Goal: Information Seeking & Learning: Learn about a topic

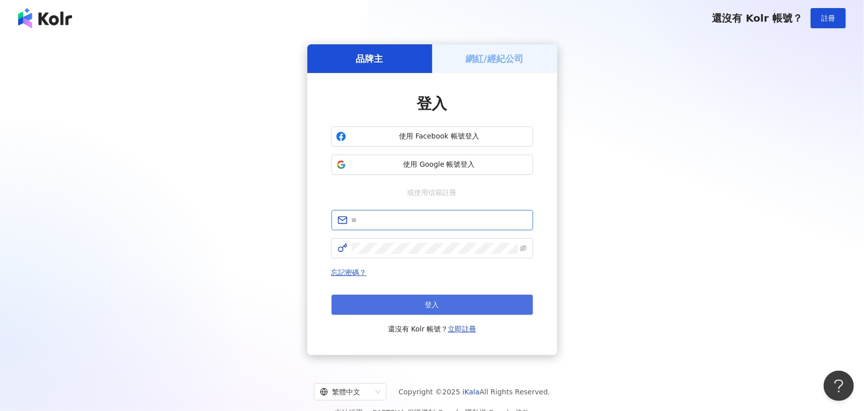
type input "**********"
click at [465, 296] on button "登入" at bounding box center [431, 305] width 201 height 20
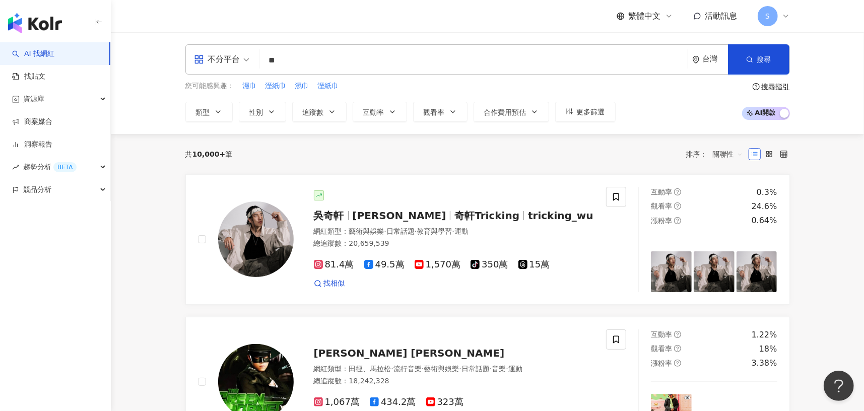
type input "**"
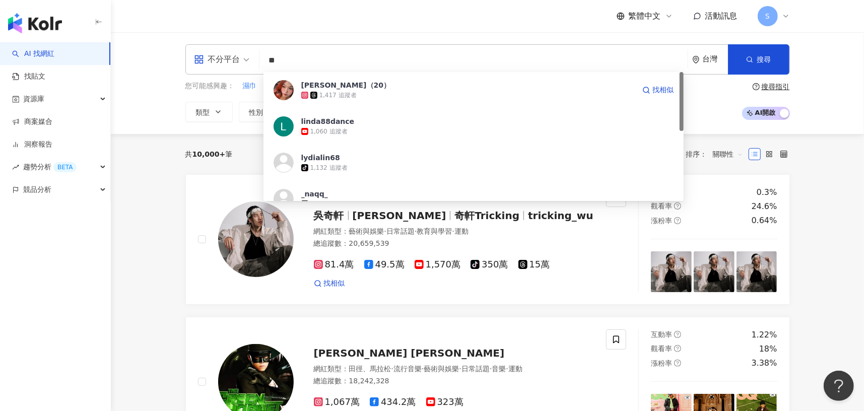
click at [446, 95] on div "1,417 追蹤者" at bounding box center [467, 95] width 333 height 10
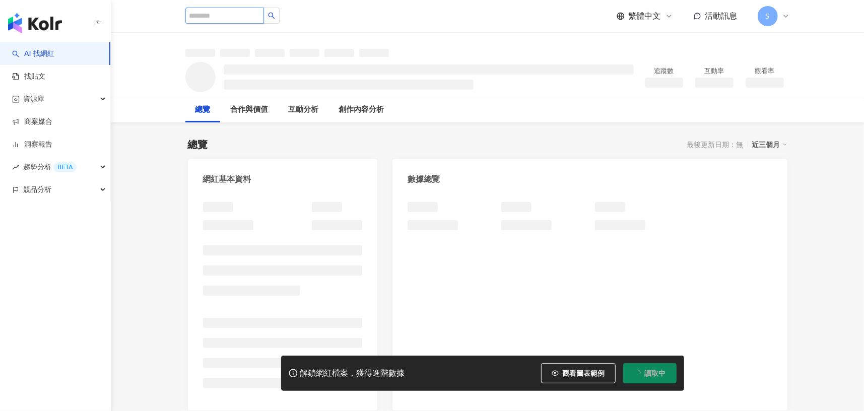
click at [225, 9] on input "search" at bounding box center [224, 16] width 79 height 16
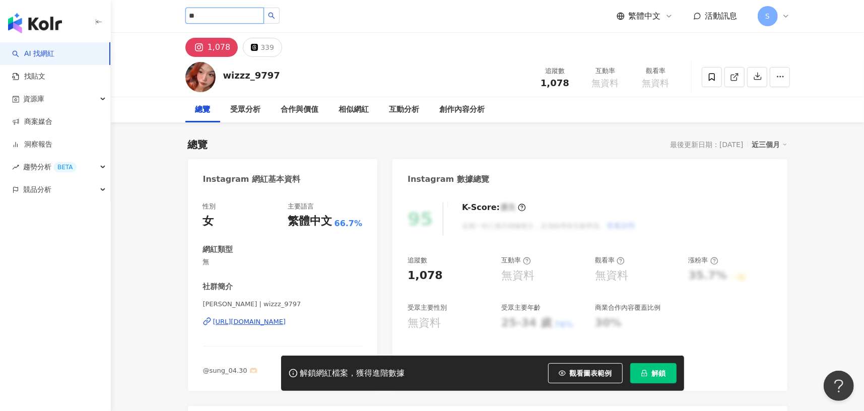
type input "**"
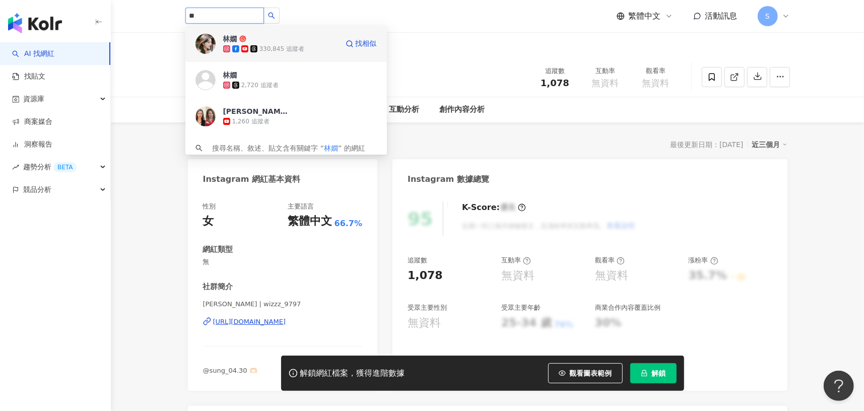
click at [293, 45] on div "330,845 追蹤者" at bounding box center [281, 49] width 45 height 9
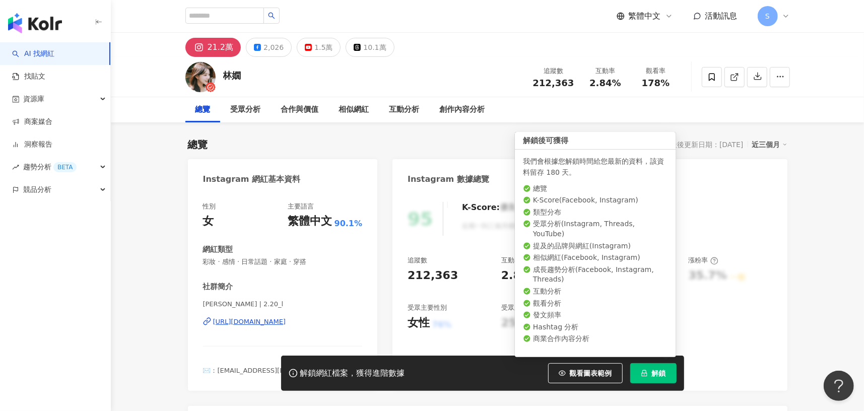
click at [659, 372] on span "解鎖" at bounding box center [659, 373] width 14 height 8
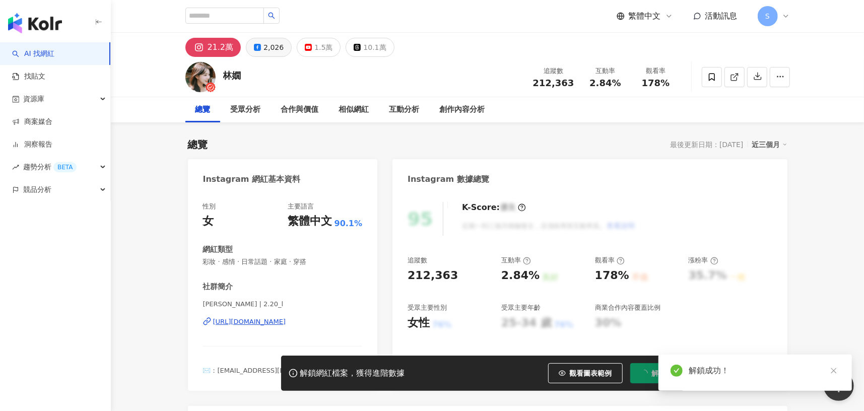
click at [263, 51] on div "2,026" at bounding box center [273, 47] width 20 height 14
click at [264, 47] on div "2,026" at bounding box center [273, 47] width 20 height 14
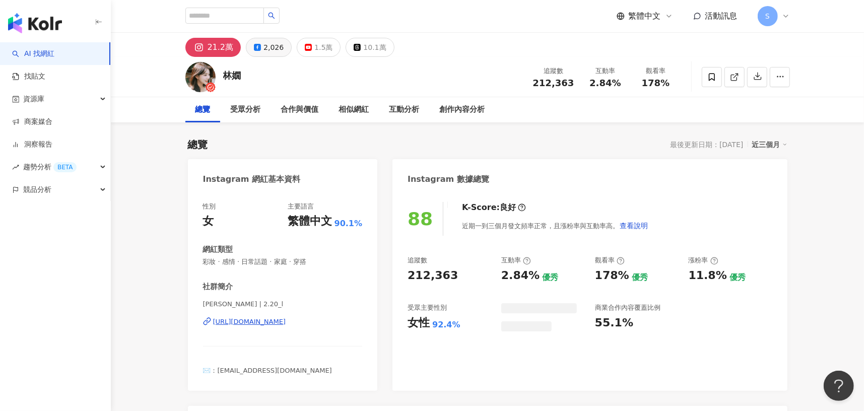
click at [264, 47] on div "2,026" at bounding box center [273, 47] width 20 height 14
click at [273, 46] on div "2,026" at bounding box center [273, 47] width 20 height 14
click at [273, 44] on div "2,026" at bounding box center [273, 47] width 20 height 14
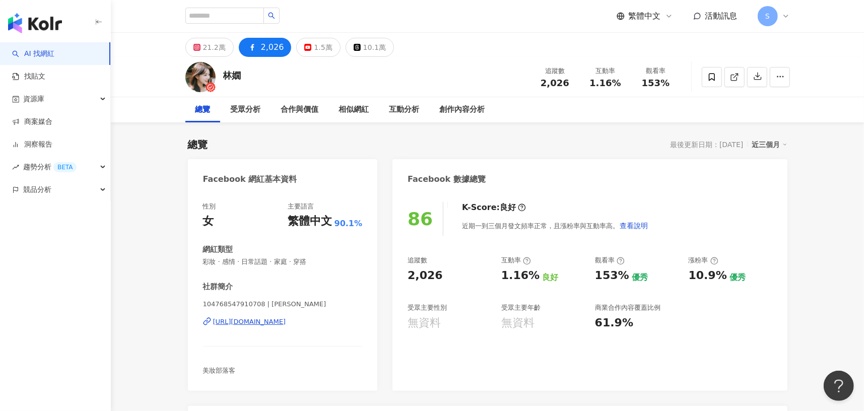
click at [252, 320] on div "https://www.facebook.com/104768547910708" at bounding box center [249, 321] width 73 height 9
click at [216, 46] on div "21.2萬" at bounding box center [214, 47] width 23 height 14
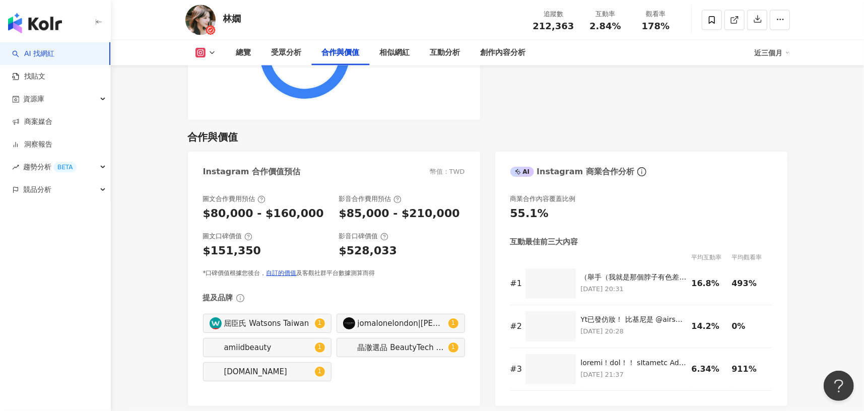
scroll to position [1360, 0]
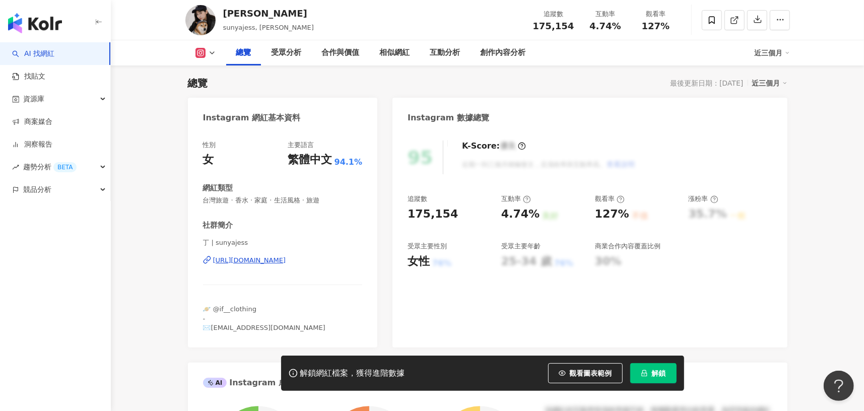
click at [643, 370] on icon "lock" at bounding box center [644, 373] width 7 height 7
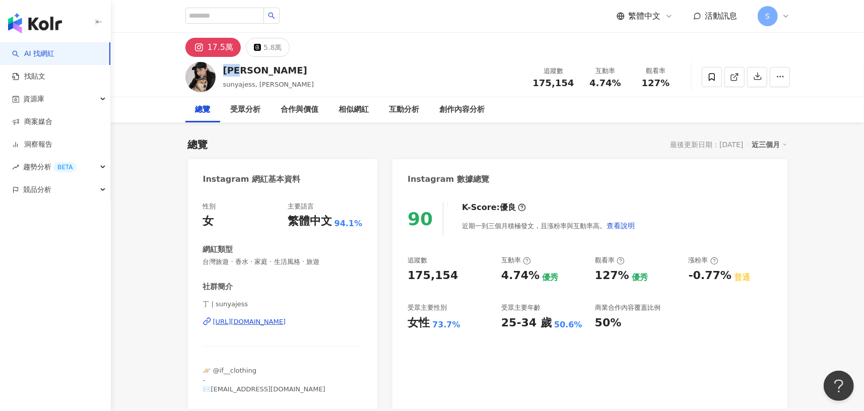
drag, startPoint x: 225, startPoint y: 70, endPoint x: 253, endPoint y: 67, distance: 28.4
click at [253, 67] on div "陳俞丁" at bounding box center [268, 70] width 91 height 13
copy div "陳俞丁"
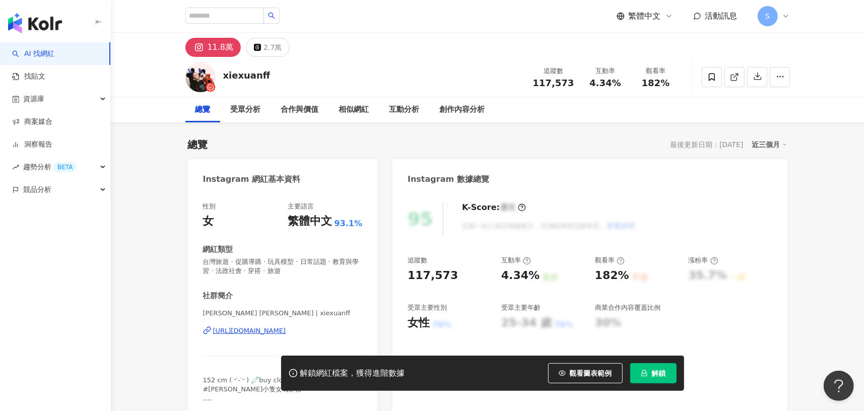
click at [655, 371] on span "解鎖" at bounding box center [659, 373] width 14 height 8
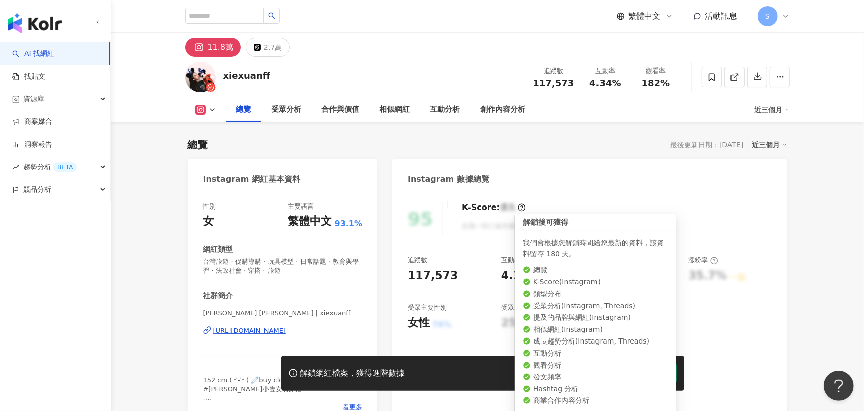
scroll to position [61, 0]
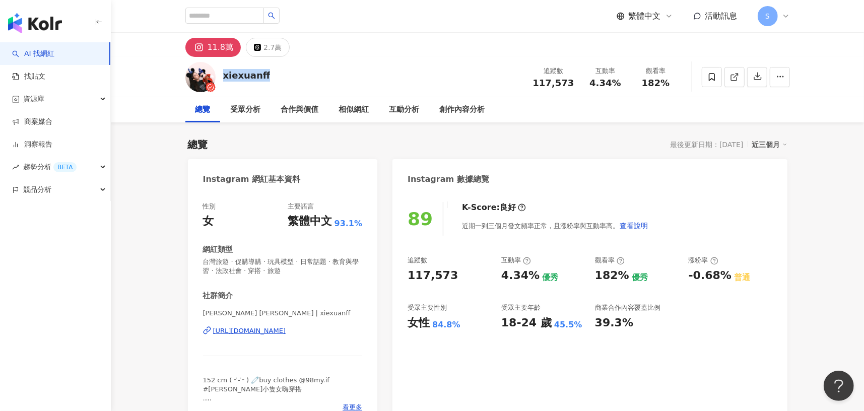
drag, startPoint x: 223, startPoint y: 76, endPoint x: 268, endPoint y: 77, distance: 45.3
click at [268, 77] on div "xiexuanff 追蹤數 117,573 互動率 4.34% 觀看率 182%" at bounding box center [487, 77] width 645 height 40
copy div "xiexuanff"
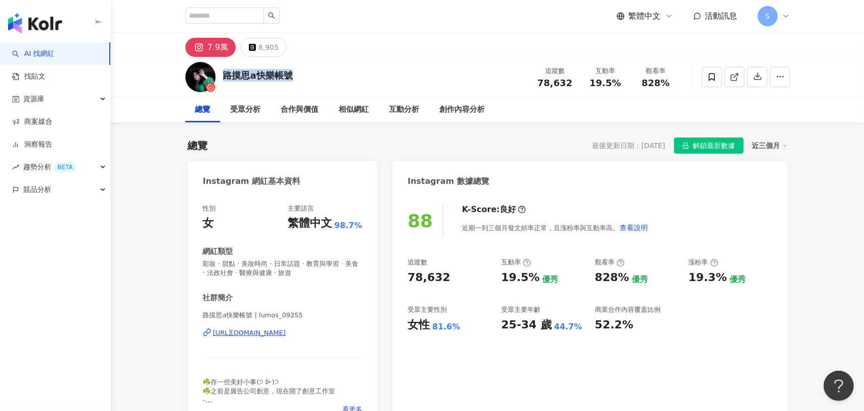
drag, startPoint x: 224, startPoint y: 73, endPoint x: 501, endPoint y: 113, distance: 279.5
click at [314, 76] on div "路摸思a快樂帳號 追蹤數 78,632 互動率 19.5% 觀看率 828%" at bounding box center [487, 77] width 645 height 40
copy div "路摸思a快樂帳號"
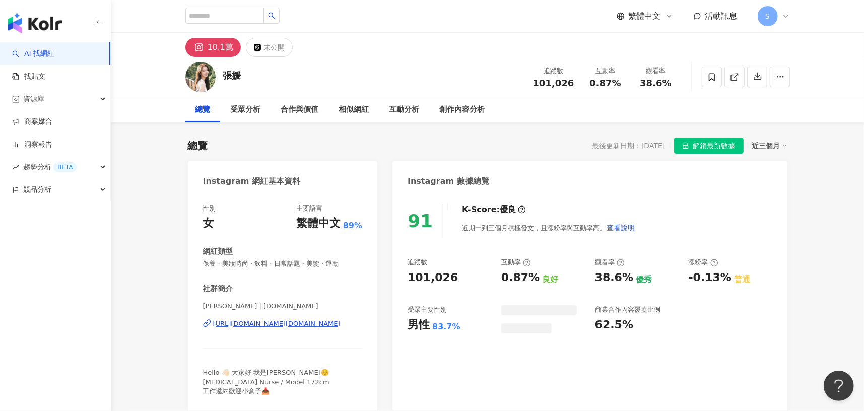
scroll to position [61, 0]
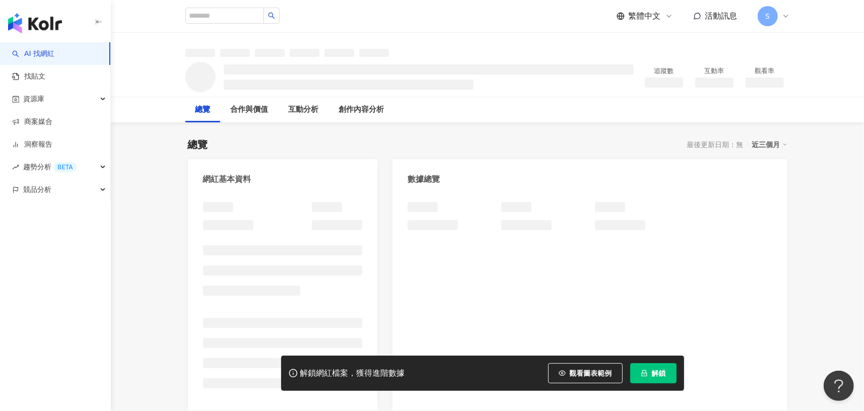
click at [661, 377] on span "解鎖" at bounding box center [659, 373] width 14 height 8
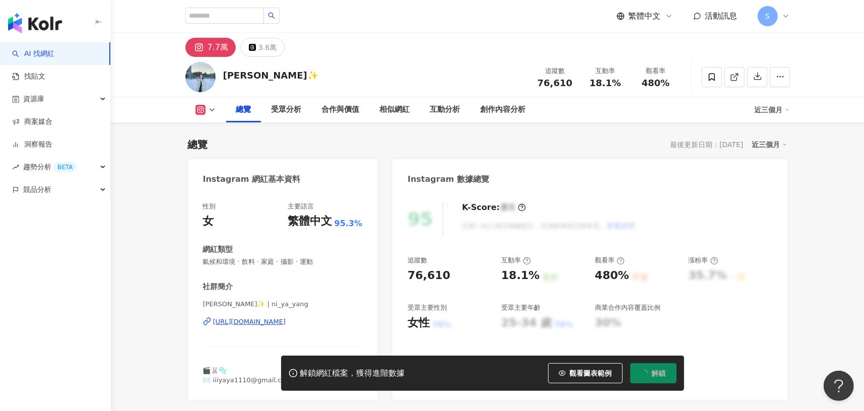
scroll to position [61, 0]
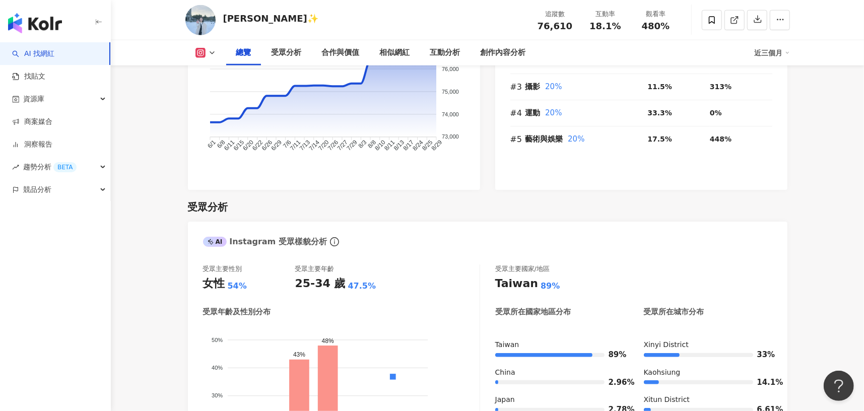
scroll to position [806, 0]
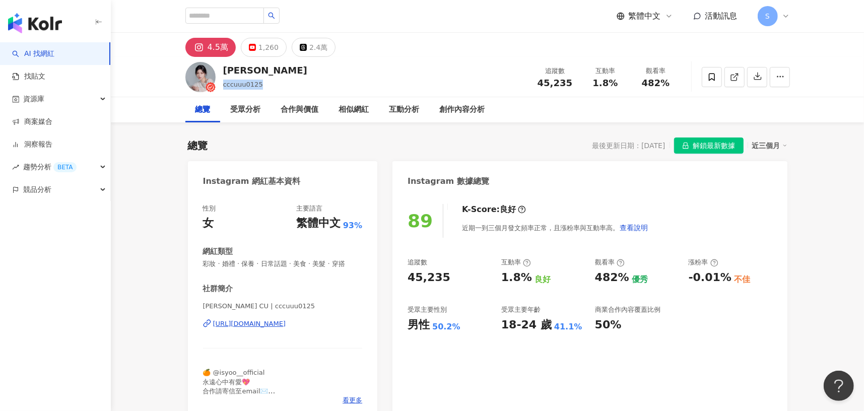
drag, startPoint x: 222, startPoint y: 84, endPoint x: 366, endPoint y: 6, distance: 164.3
click at [296, 87] on div "欣妤 cccuuu0125 追蹤數 45,235 互動率 1.8% 觀看率 482%" at bounding box center [487, 77] width 645 height 40
copy span "cccuuu0125"
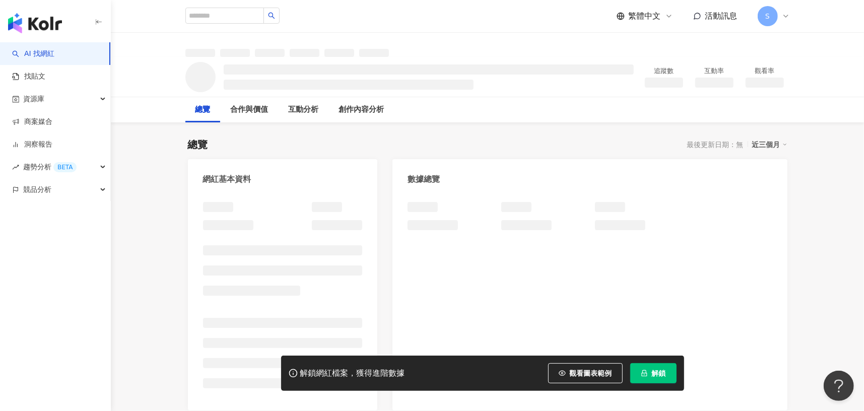
click at [650, 377] on button "解鎖" at bounding box center [653, 373] width 46 height 20
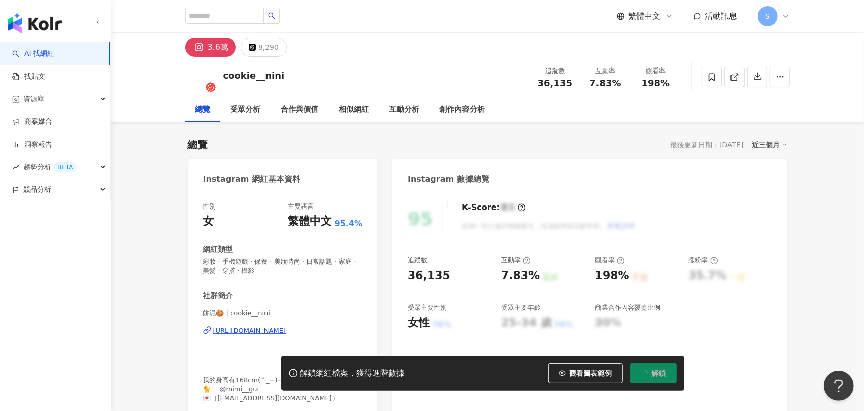
scroll to position [61, 0]
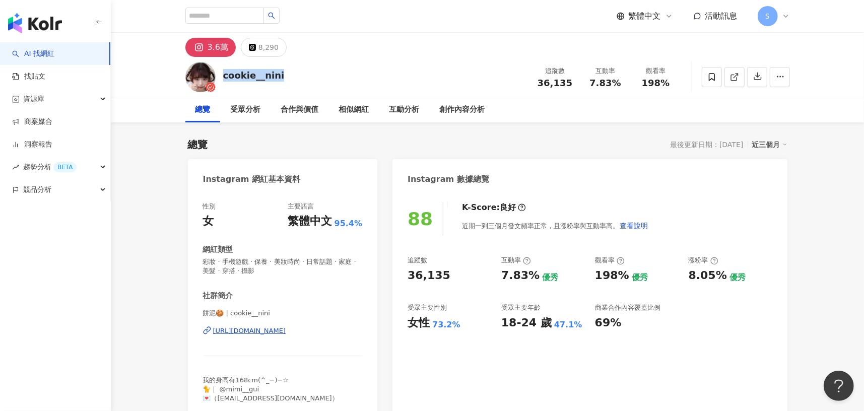
drag, startPoint x: 224, startPoint y: 74, endPoint x: 293, endPoint y: 75, distance: 68.5
click at [293, 75] on div "cookie__nini 追蹤數 36,135 互動率 7.83% 觀看率 198%" at bounding box center [487, 77] width 645 height 40
copy div "cookie__nini"
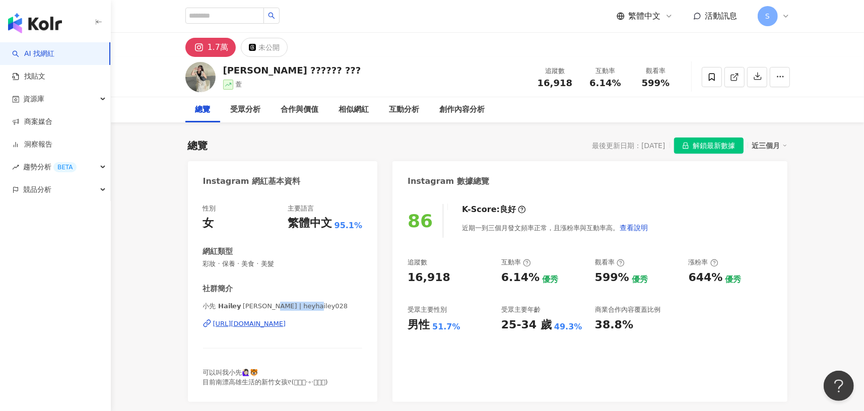
drag, startPoint x: 252, startPoint y: 306, endPoint x: 292, endPoint y: 306, distance: 39.3
click at [292, 306] on span "小先 𝗛𝗮𝗶𝗹𝗲𝘆 [PERSON_NAME] | heyhailey028" at bounding box center [283, 306] width 160 height 9
copy span "028"
